Goal: Task Accomplishment & Management: Manage account settings

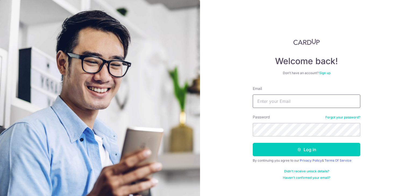
click at [274, 100] on input "Email" at bounding box center [307, 101] width 108 height 13
click at [270, 103] on input "Email" at bounding box center [307, 101] width 108 height 13
type input "[EMAIL_ADDRESS][DOMAIN_NAME]"
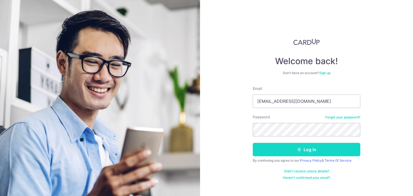
click at [307, 151] on button "Log in" at bounding box center [307, 149] width 108 height 13
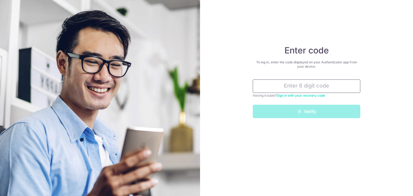
click at [288, 89] on input "text" at bounding box center [307, 86] width 108 height 13
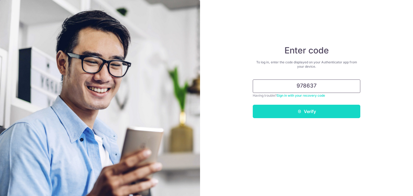
type input "978637"
click at [307, 115] on button "Verify" at bounding box center [307, 111] width 108 height 13
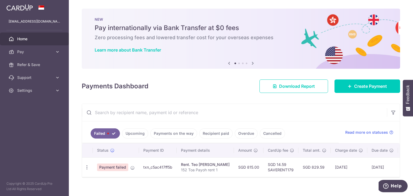
click at [140, 135] on link "Upcoming" at bounding box center [135, 133] width 26 height 10
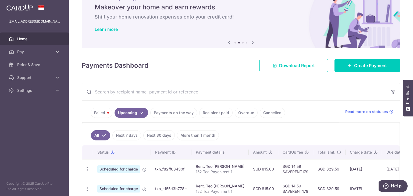
scroll to position [54, 0]
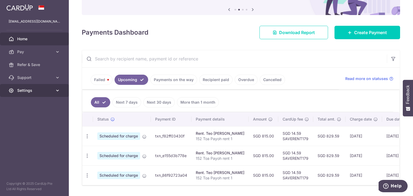
click at [47, 91] on span "Settings" at bounding box center [34, 90] width 35 height 5
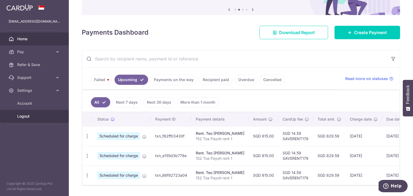
click at [30, 118] on span "Logout" at bounding box center [34, 116] width 35 height 5
